Goal: Obtain resource: Obtain resource

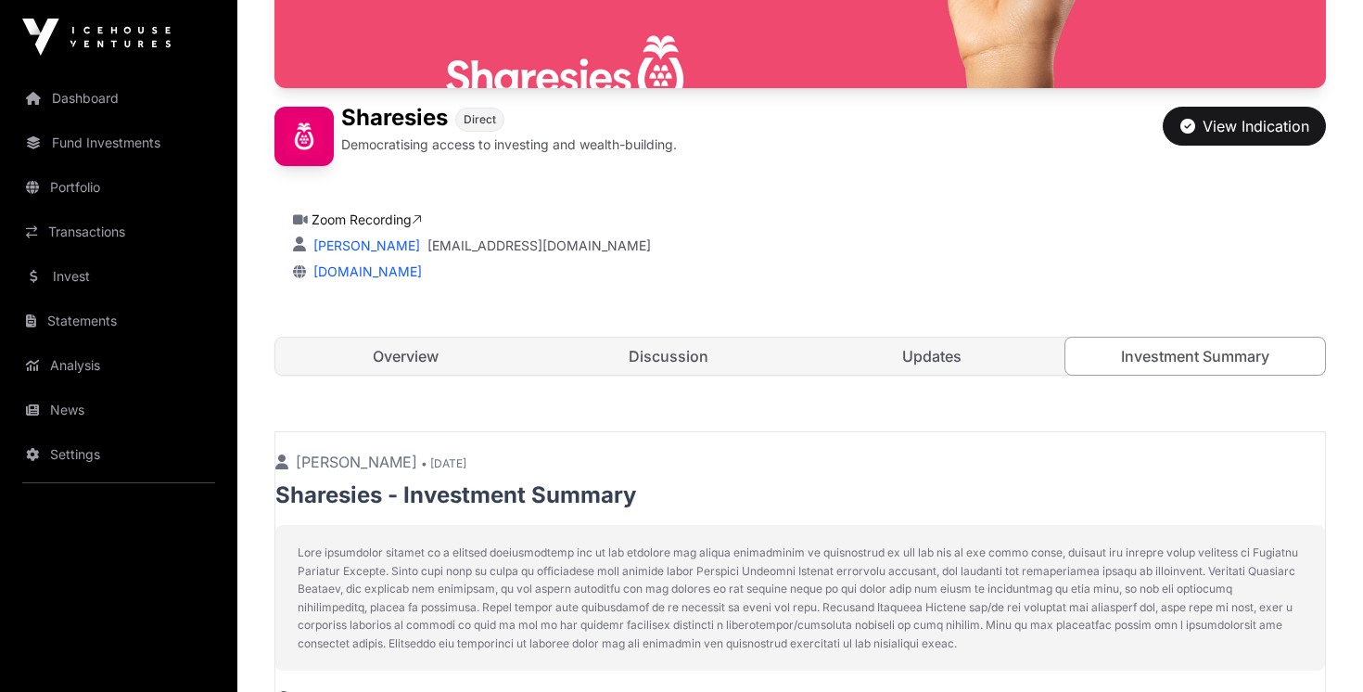
scroll to position [373, 0]
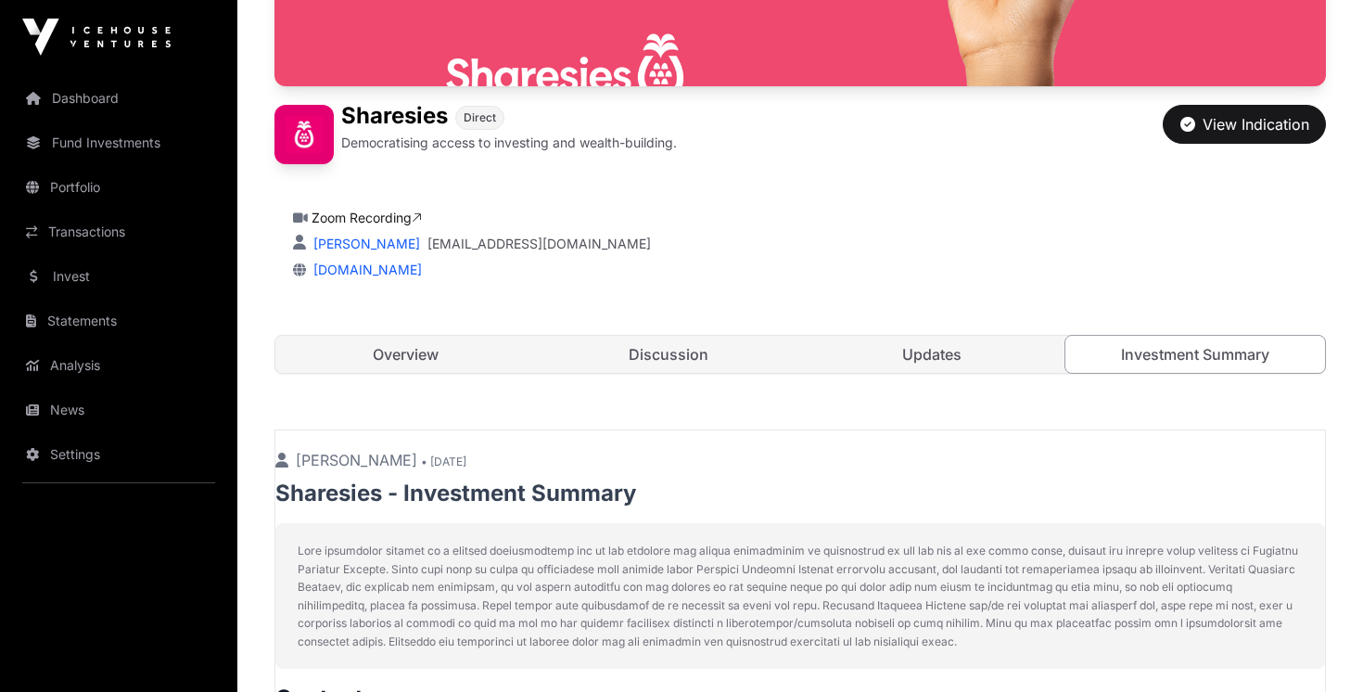
click at [440, 352] on link "Overview" at bounding box center [405, 354] width 260 height 37
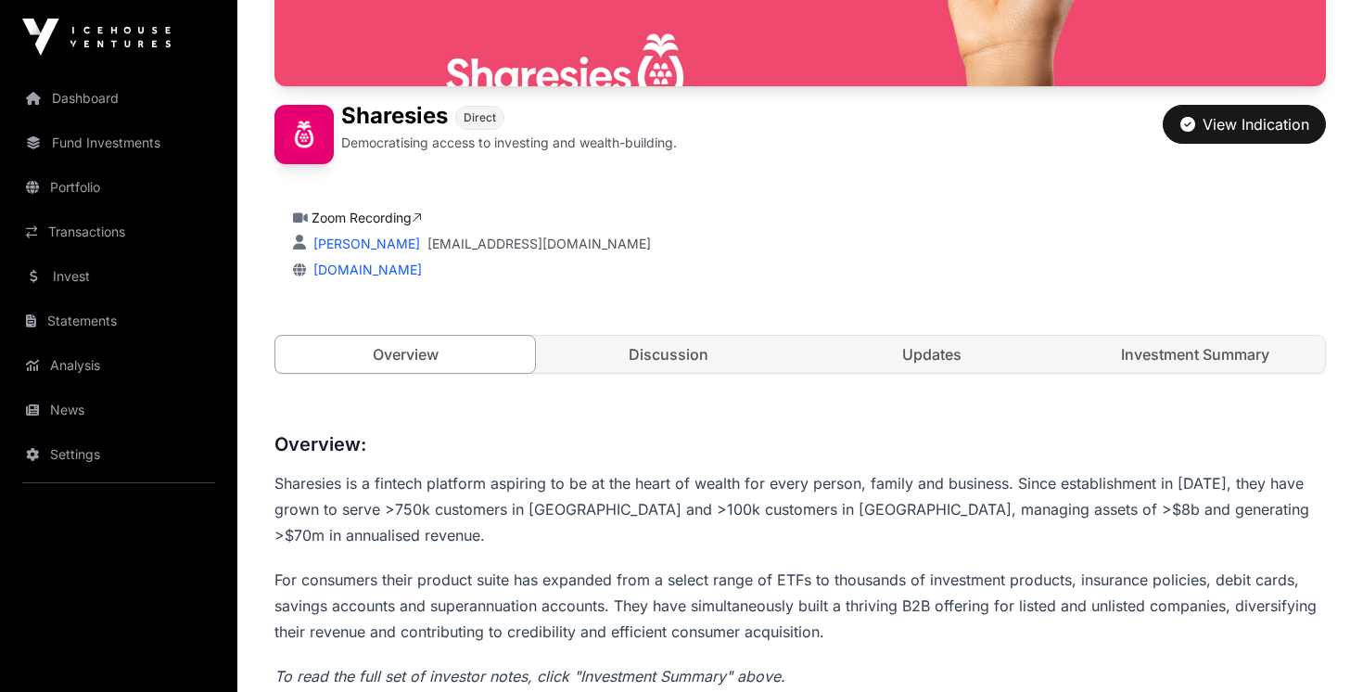
scroll to position [445, 0]
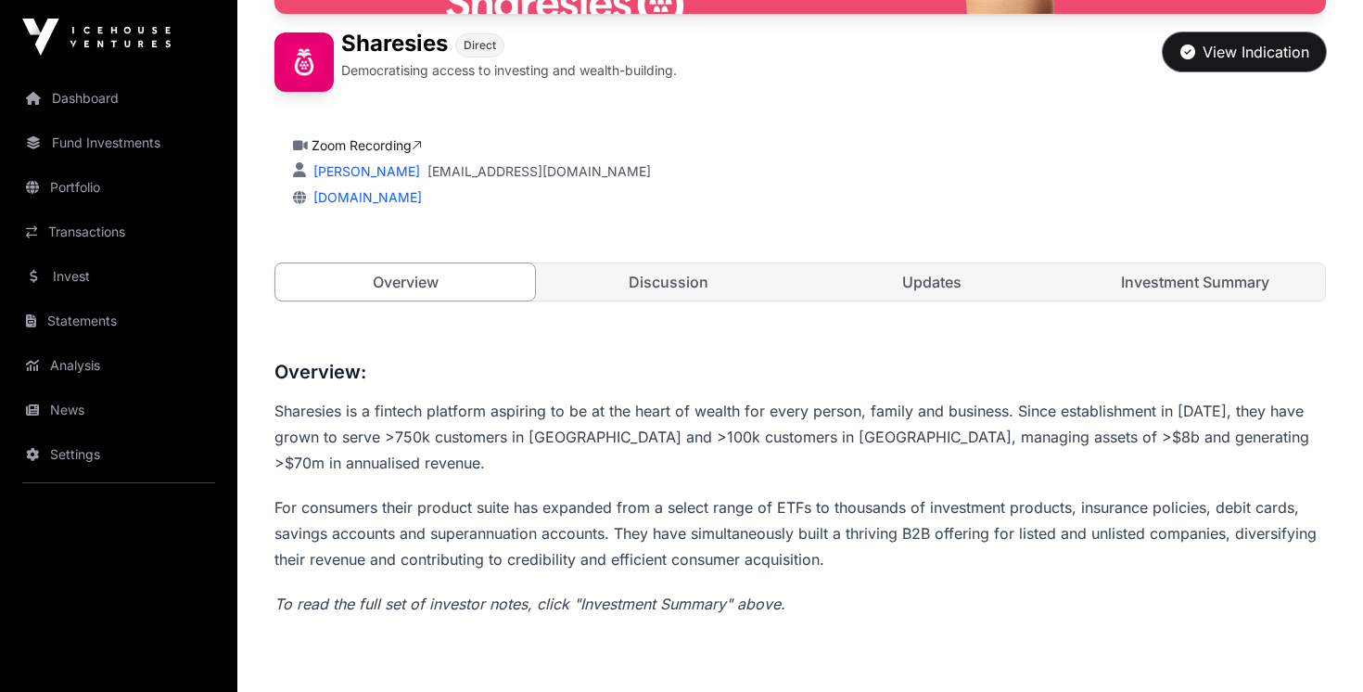
click at [1218, 56] on div "View Indication" at bounding box center [1244, 52] width 129 height 22
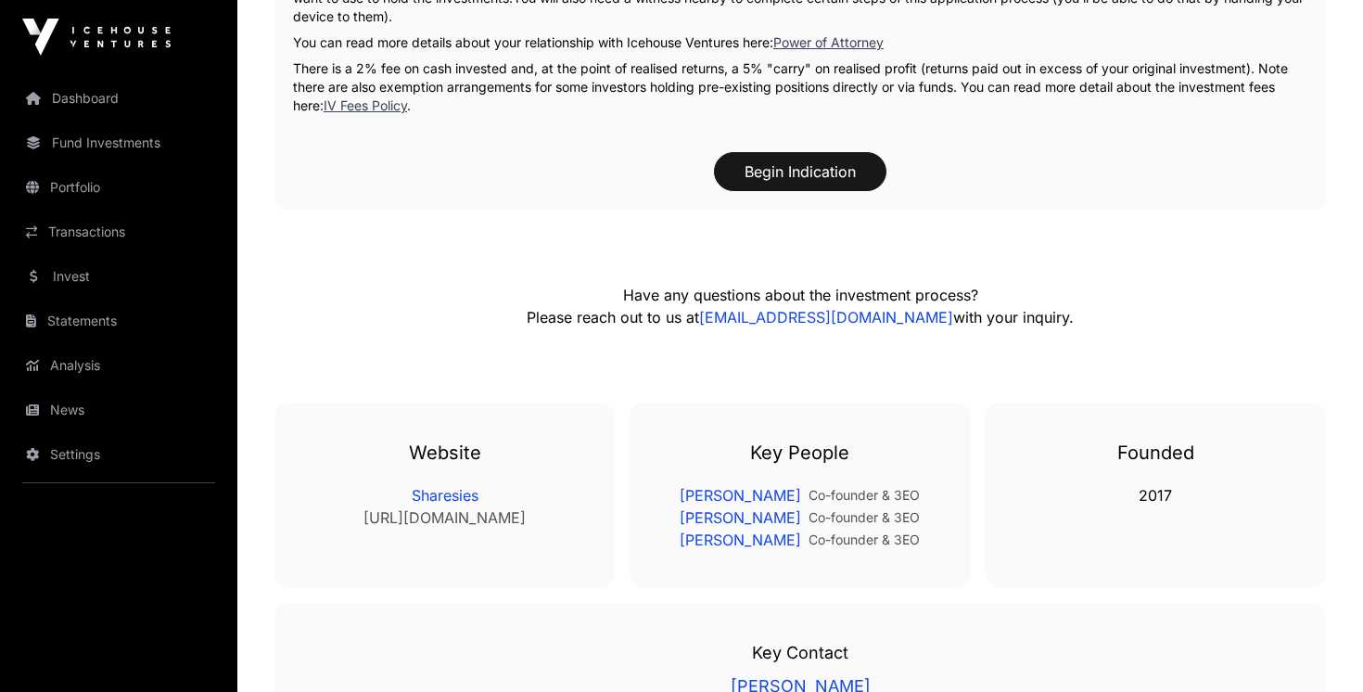
scroll to position [2635, 0]
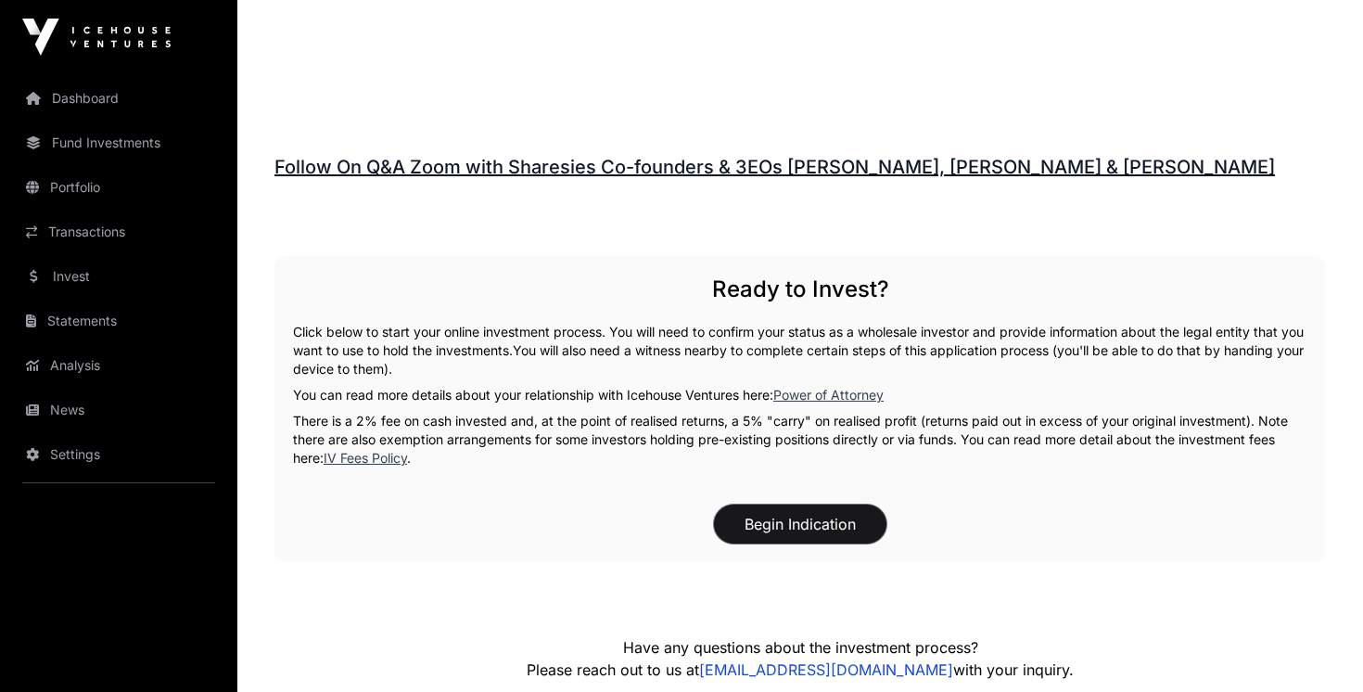
click at [810, 504] on button "Begin Indication" at bounding box center [800, 523] width 172 height 39
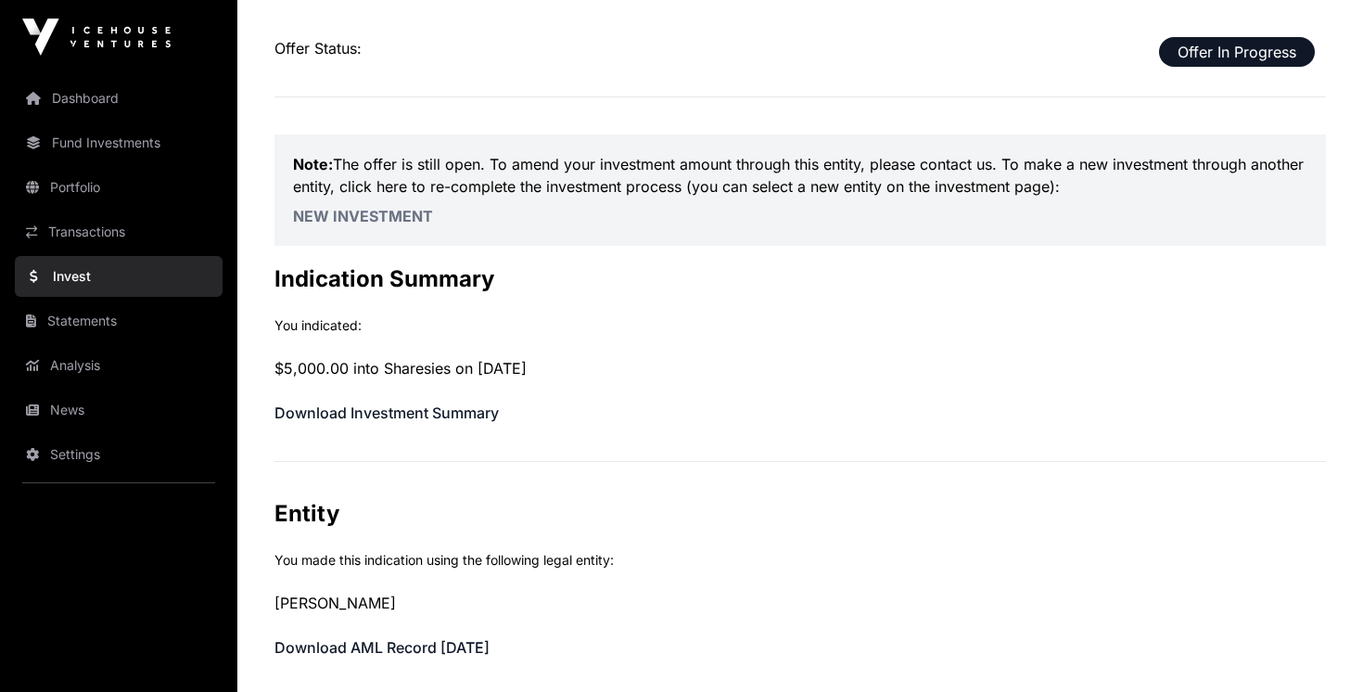
scroll to position [78, 0]
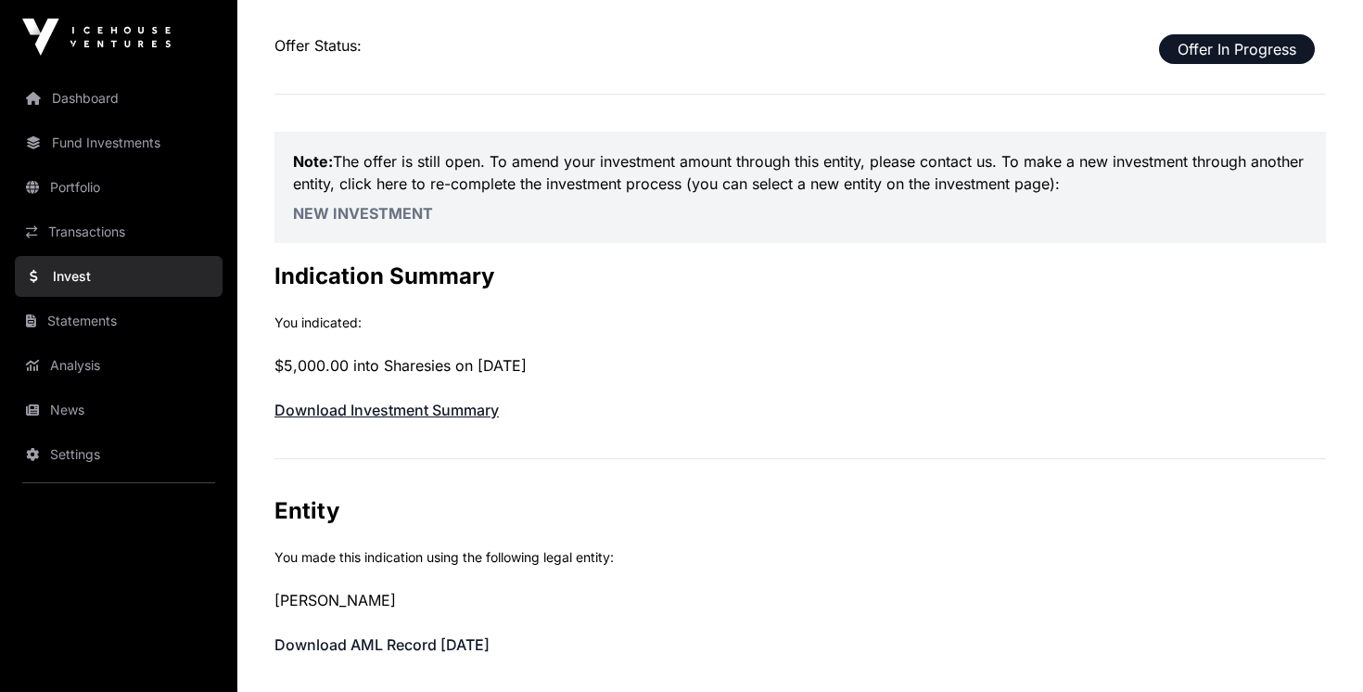
click at [429, 407] on link "Download Investment Summary" at bounding box center [386, 410] width 224 height 19
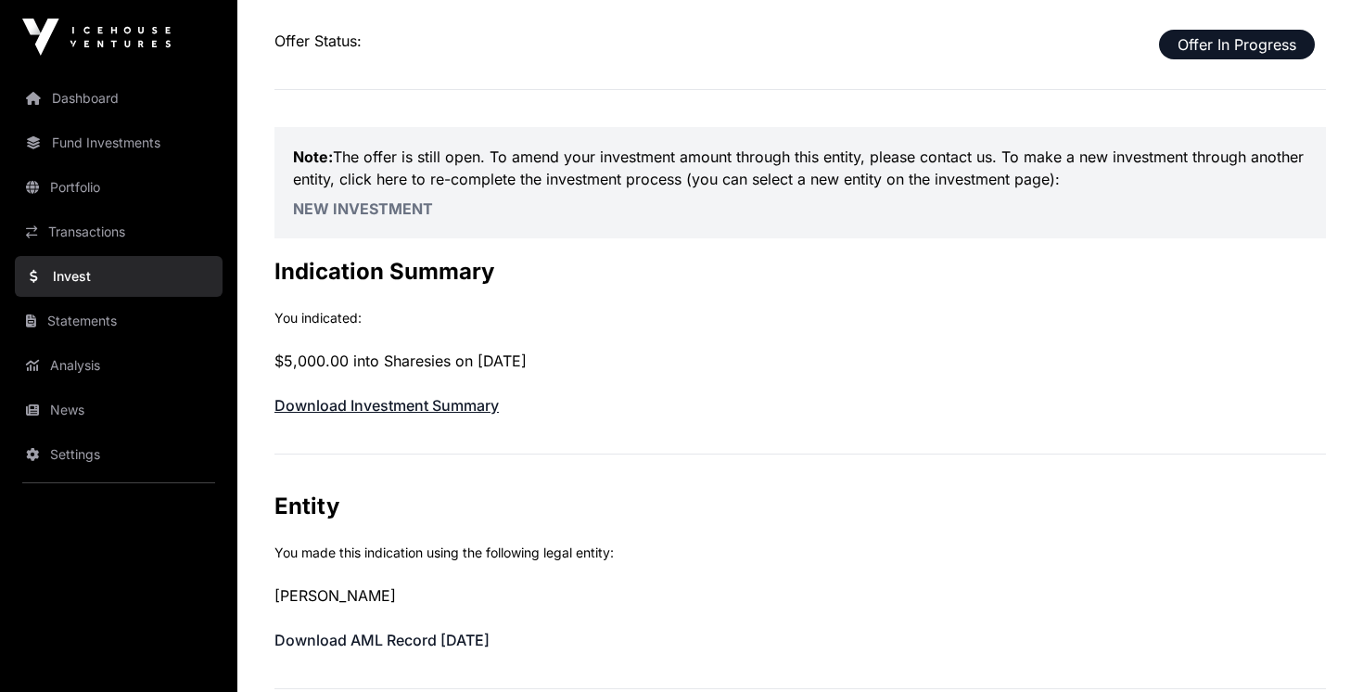
scroll to position [0, 0]
